Goal: Information Seeking & Learning: Find specific page/section

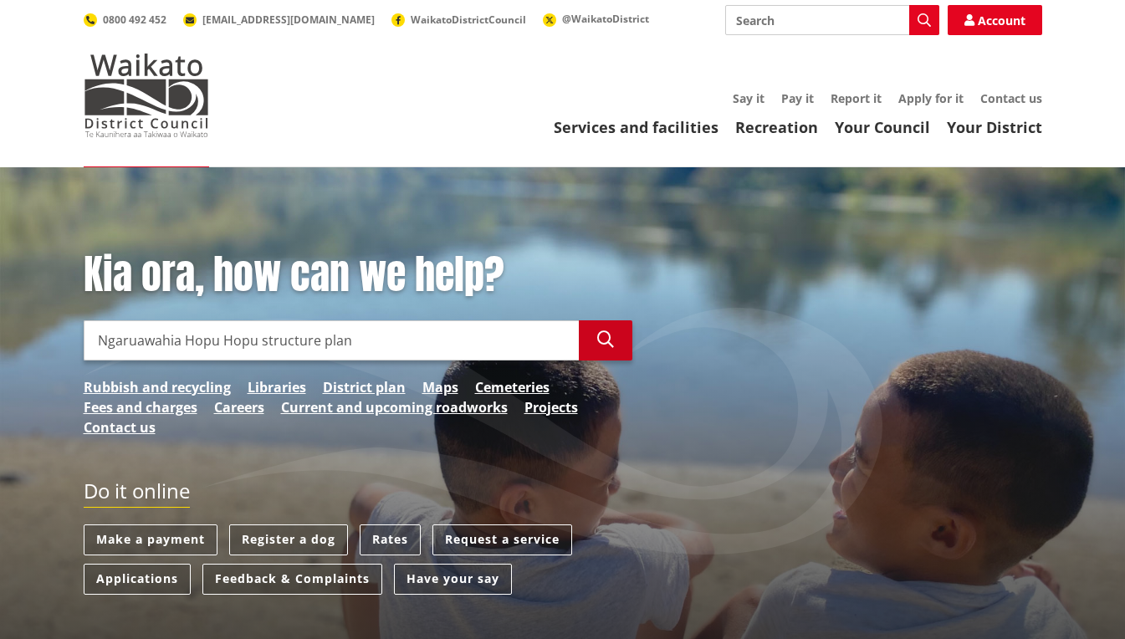
type input "Ngaruawahia Hopu Hopu structure plan"
click at [603, 336] on icon "button" at bounding box center [605, 339] width 17 height 17
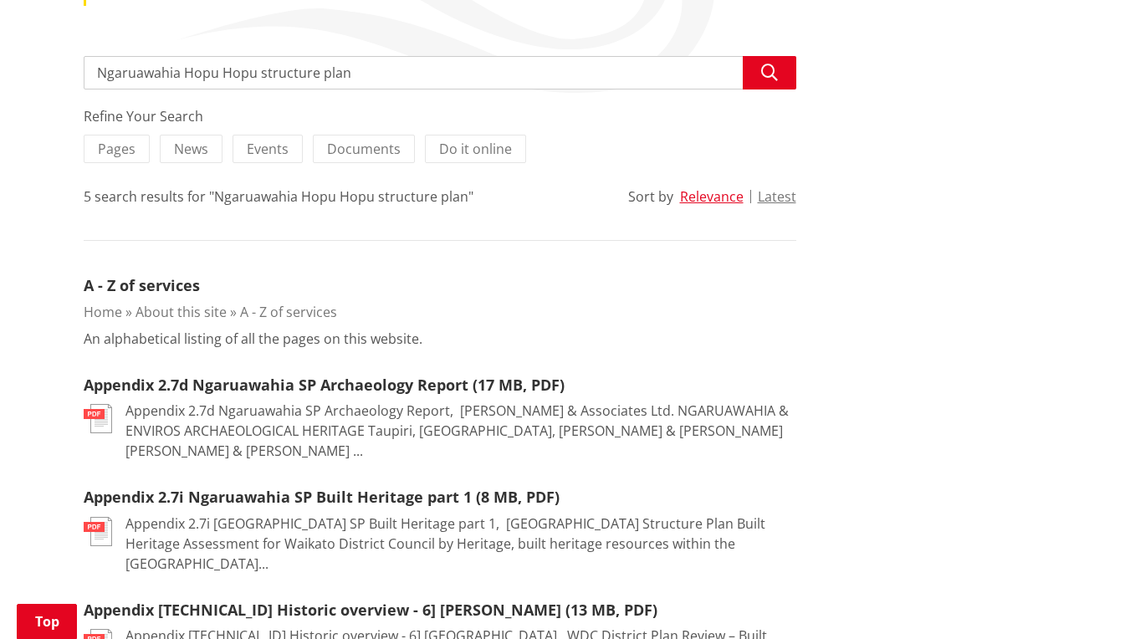
scroll to position [281, 0]
click at [258, 76] on input "Ngaruawahia Hopu Hopu structure plan" at bounding box center [440, 73] width 712 height 33
type input "Ngaruawahia structure plan"
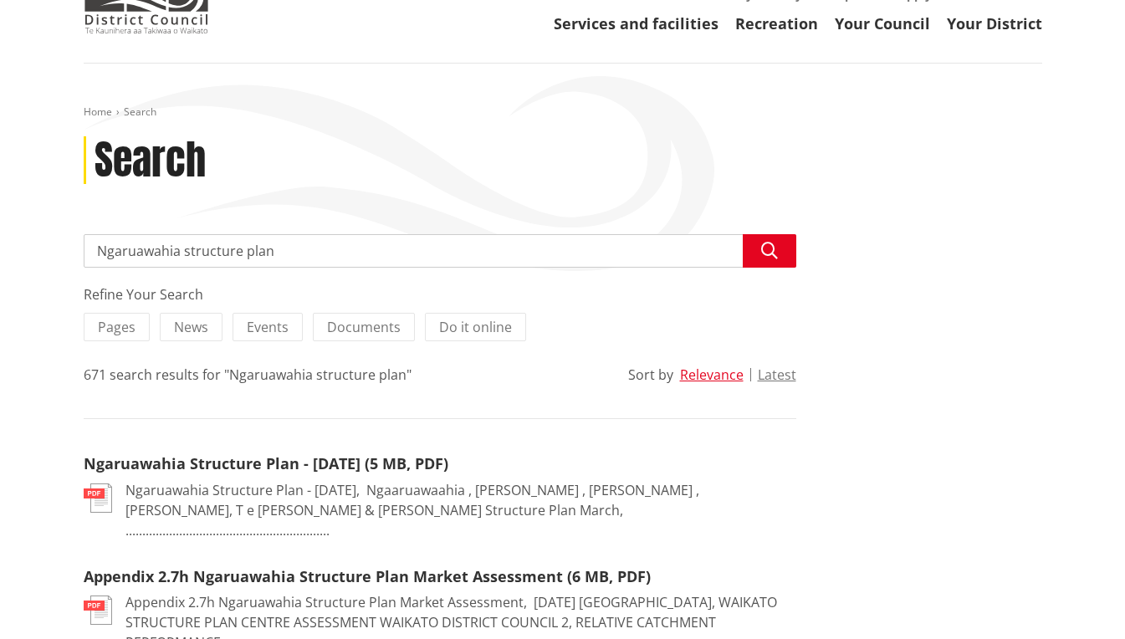
scroll to position [107, 0]
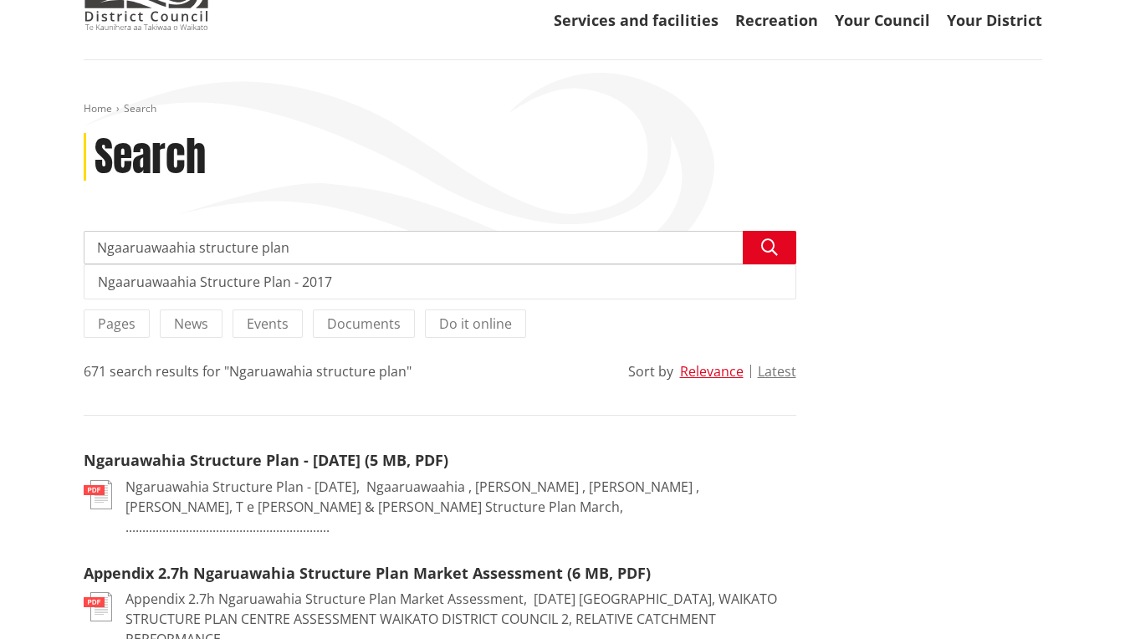
click at [196, 249] on input "Ngaaruawaahia structure plan" at bounding box center [440, 247] width 712 height 33
type input "Ngaaruawaahia Taupiri structure plan"
click at [768, 247] on icon "button" at bounding box center [769, 247] width 17 height 17
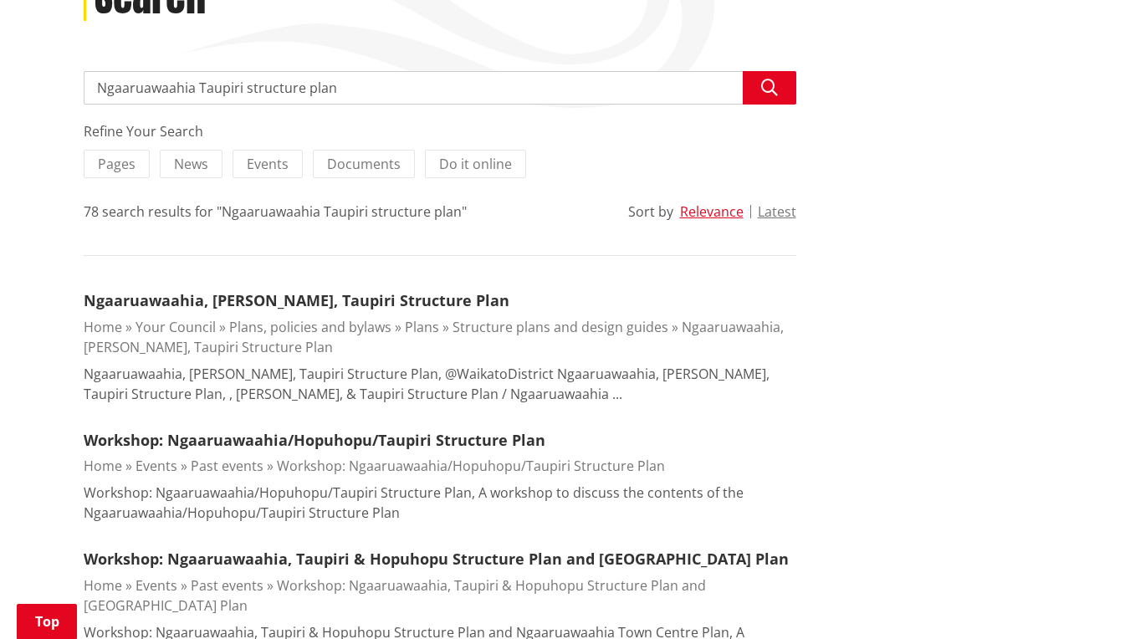
scroll to position [265, 0]
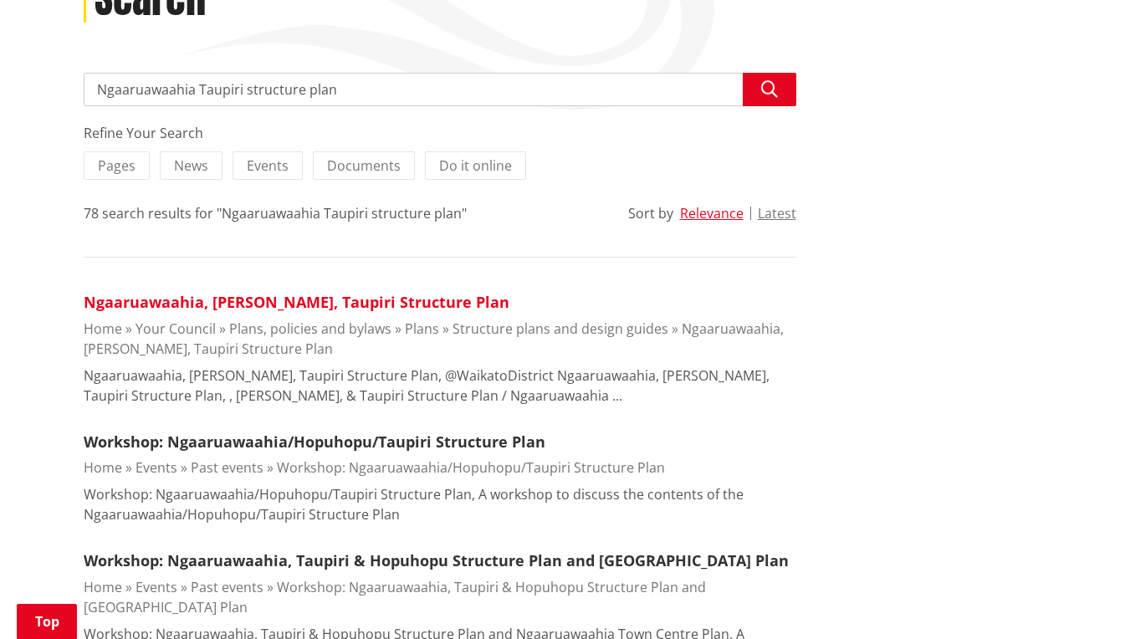
click at [255, 303] on link "Ngaaruawaahia, Hopuhopu, Taupiri Structure Plan" at bounding box center [297, 302] width 426 height 20
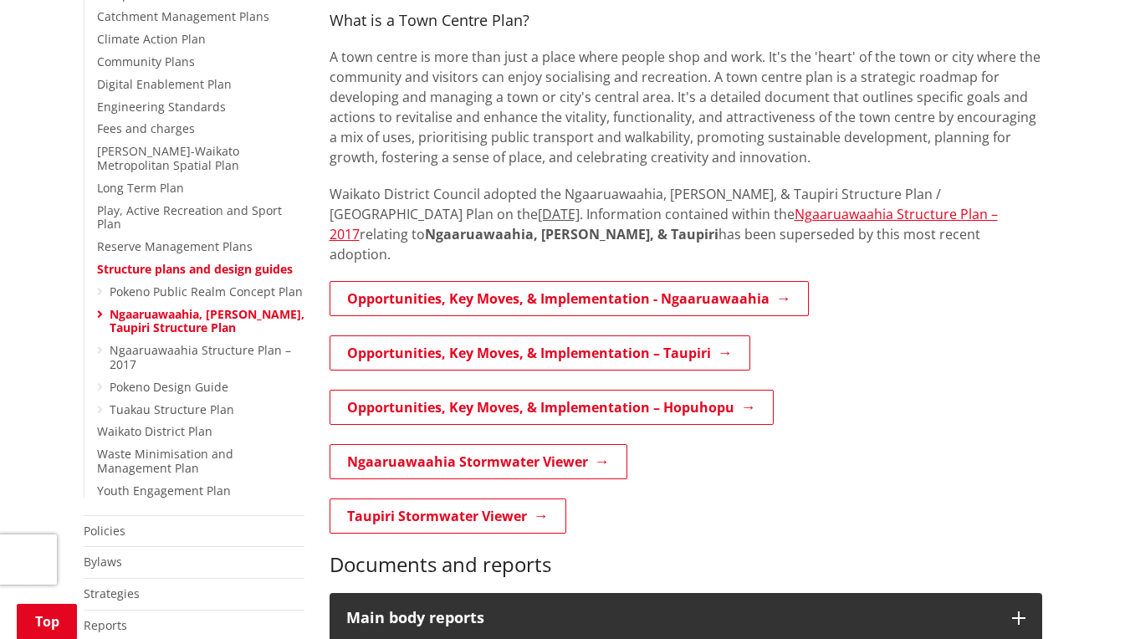
scroll to position [460, 0]
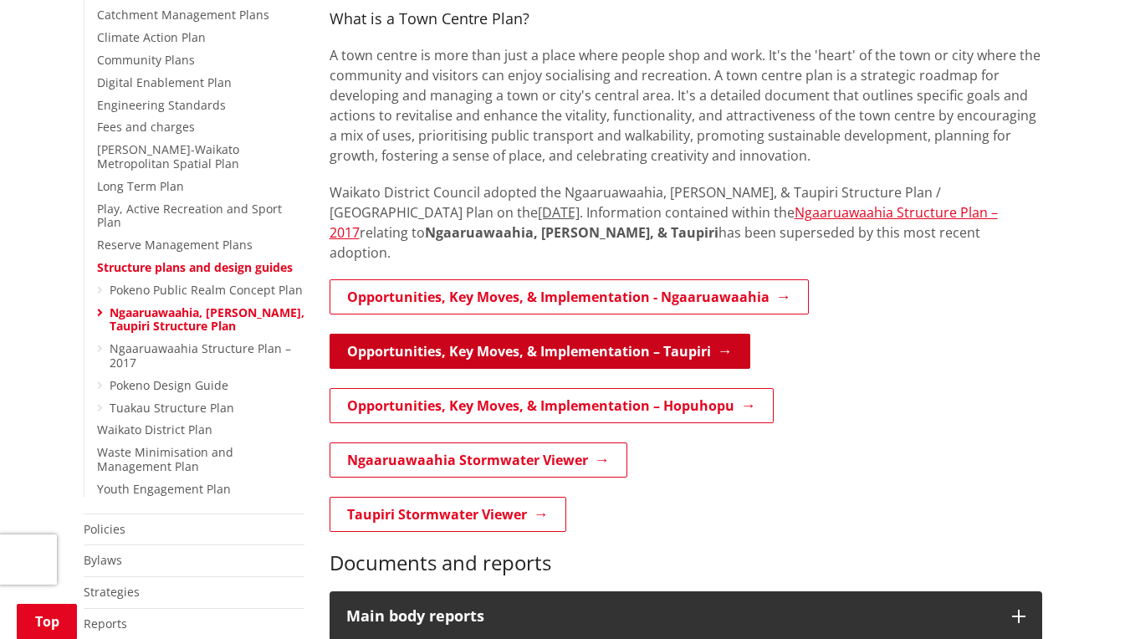
click at [451, 334] on link "Opportunities, Key Moves, & Implementation – Taupiri" at bounding box center [539, 351] width 421 height 35
